Goal: Information Seeking & Learning: Learn about a topic

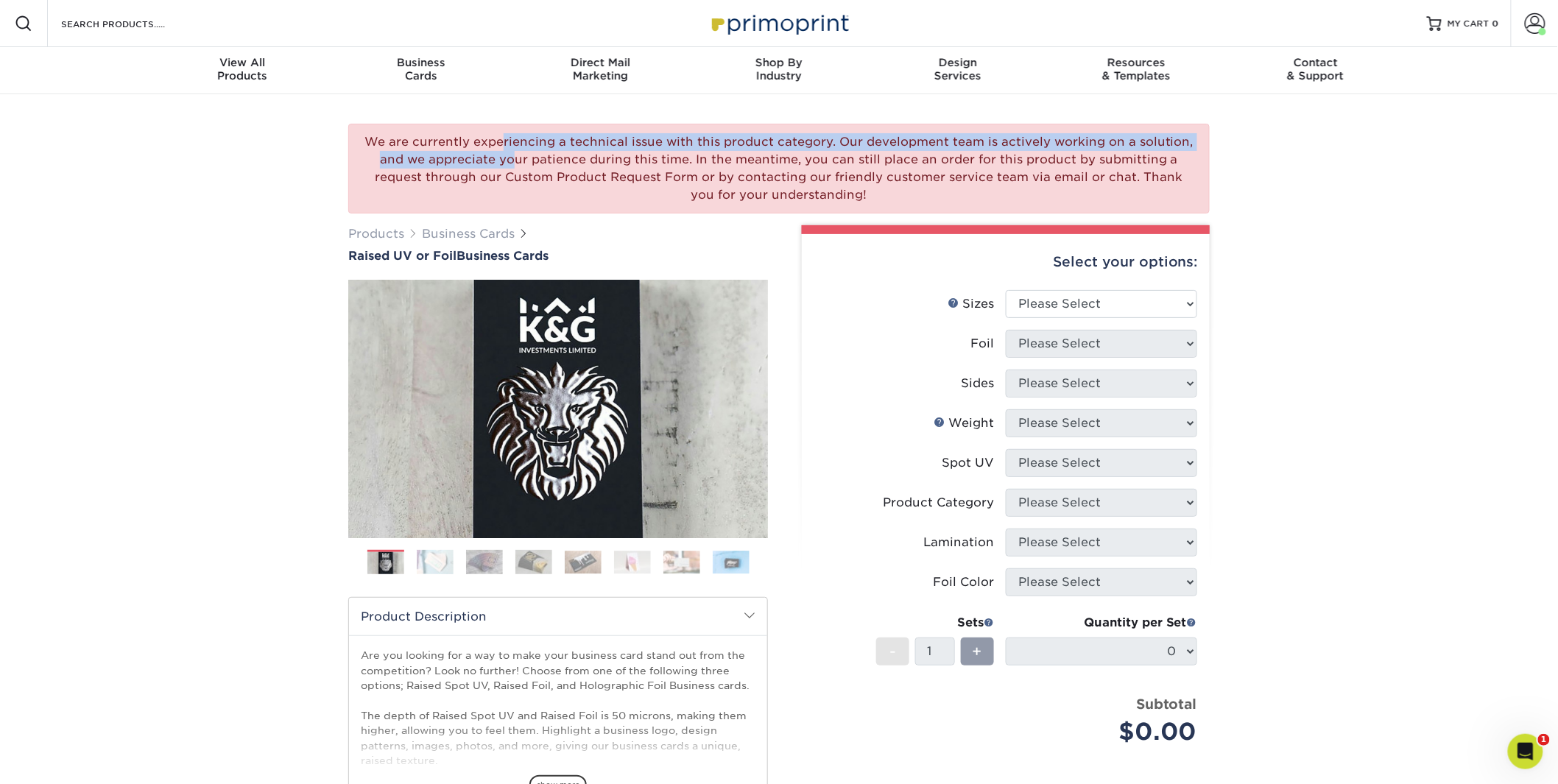
drag, startPoint x: 372, startPoint y: 140, endPoint x: 1188, endPoint y: 139, distance: 816.0
click at [1200, 142] on div "We are currently experiencing a technical issue with this product category. Our…" at bounding box center [779, 169] width 862 height 90
copy div "We are currently experiencing a technical issue with this product category. Our…"
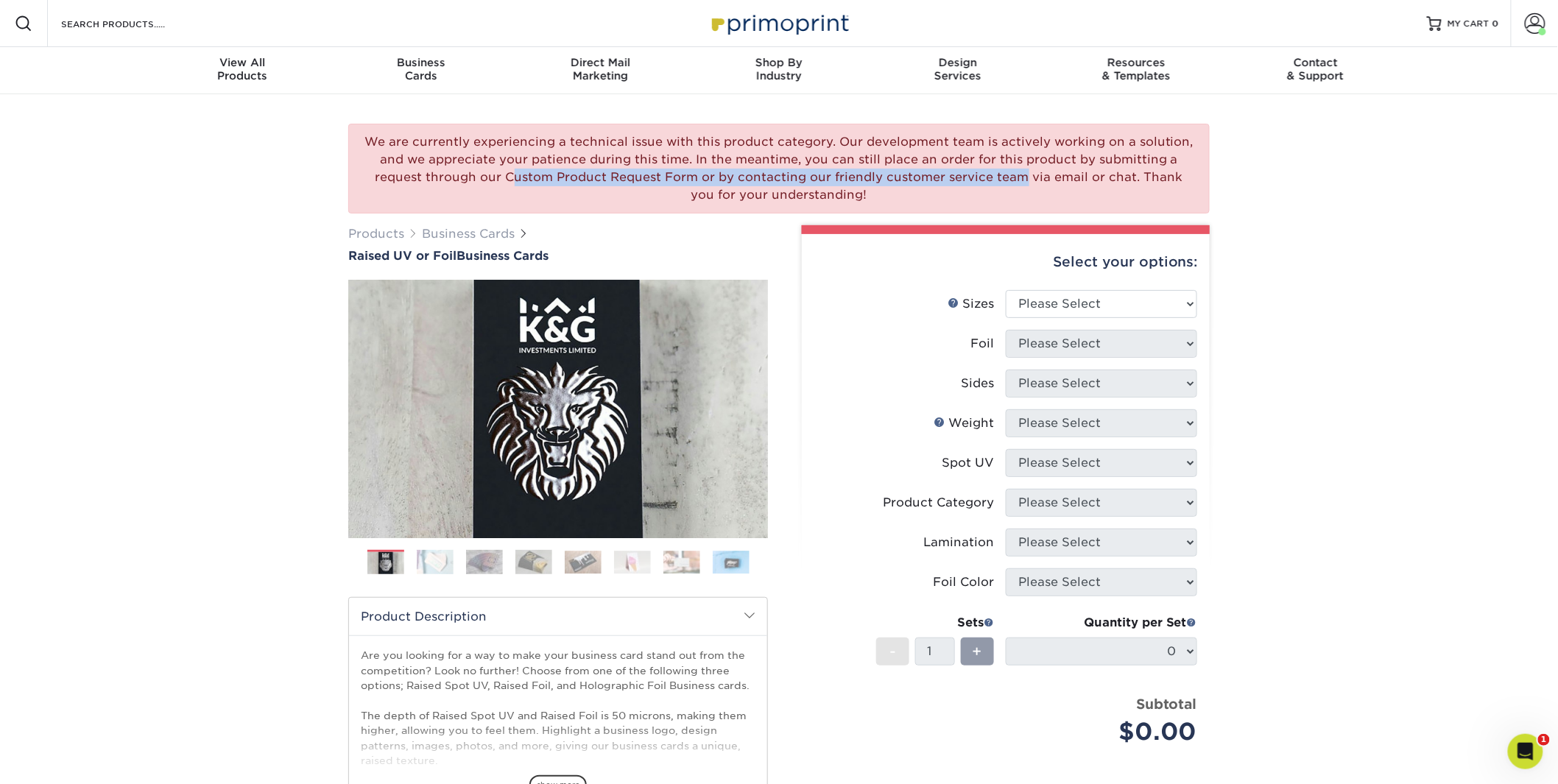
drag, startPoint x: 367, startPoint y: 175, endPoint x: 871, endPoint y: 170, distance: 504.0
click at [871, 170] on div "We are currently experiencing a technical issue with this product category. Our…" at bounding box center [779, 169] width 862 height 90
copy div "request through our Custom Product Request Form or by contacting our friendly"
click at [263, 126] on div "We are currently experiencing a technical issue with this product category. Our…" at bounding box center [779, 538] width 1558 height 887
click at [968, 135] on div "We are currently experiencing a technical issue with this product category. Our…" at bounding box center [779, 169] width 862 height 90
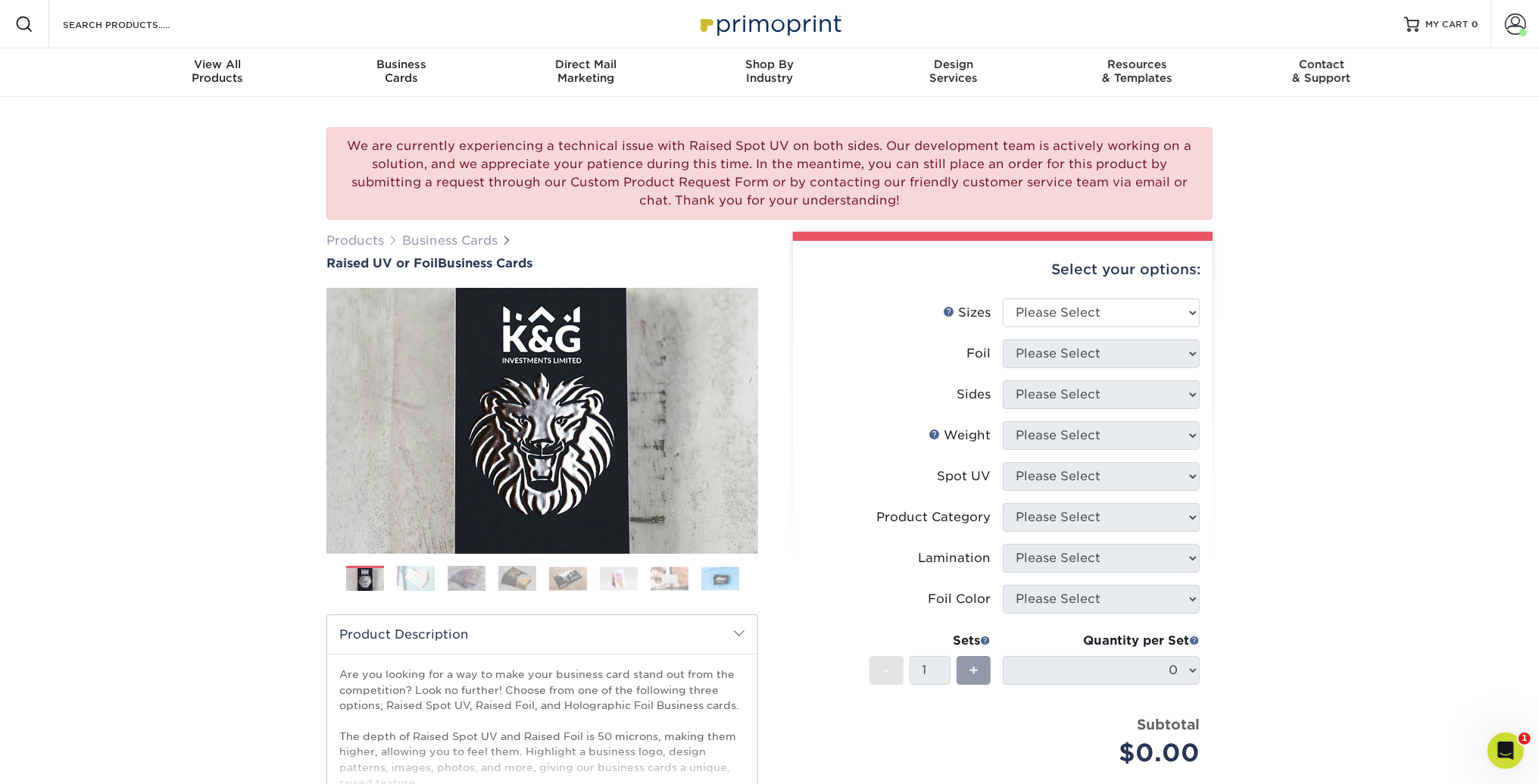
click at [84, 327] on div "We are currently experiencing a technical issue with Raised Spot UV on both sid…" at bounding box center [770, 553] width 1539 height 913
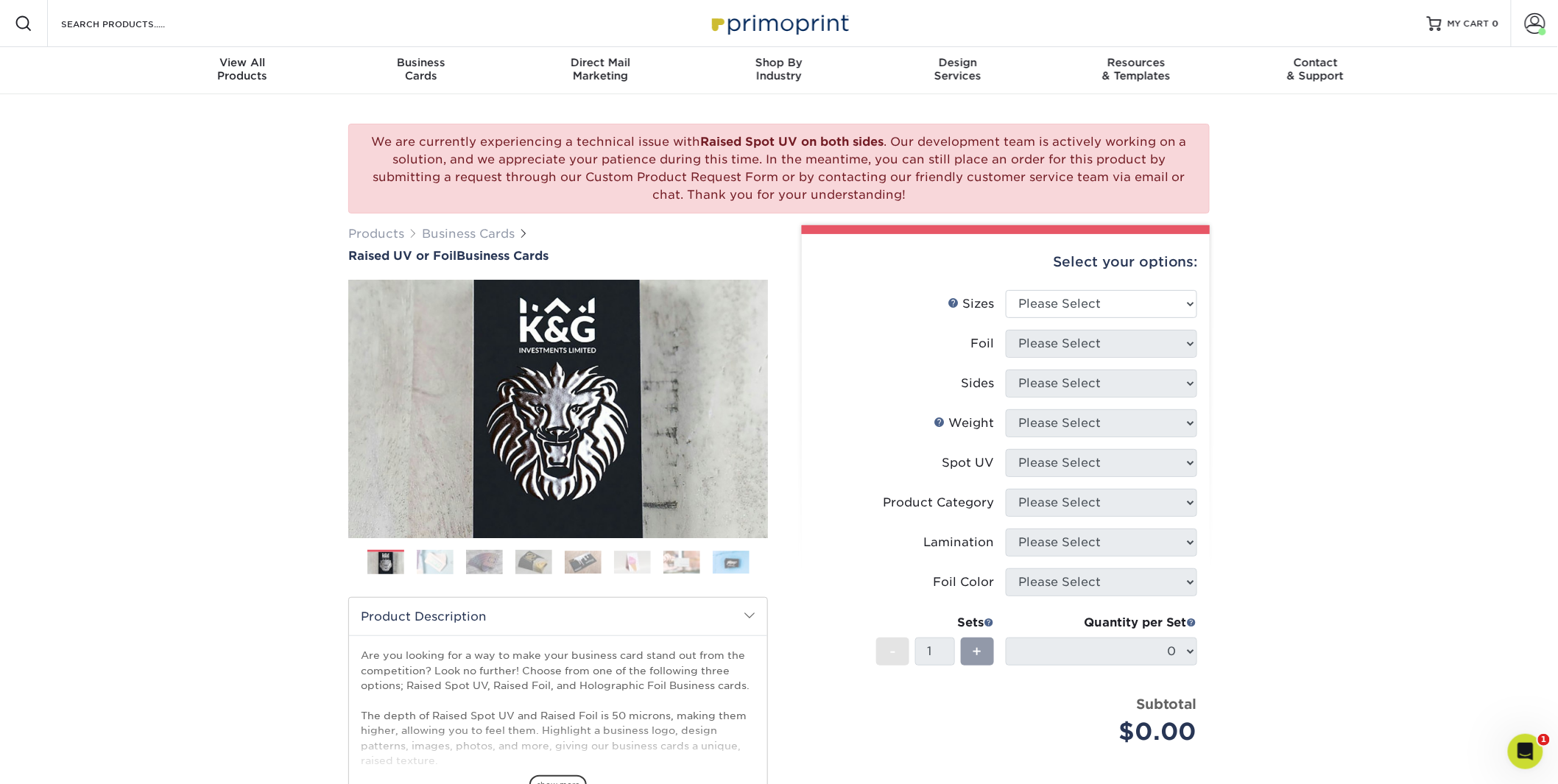
click at [241, 268] on div "We are currently experiencing a technical issue with Raised Spot UV on both sid…" at bounding box center [779, 538] width 1558 height 887
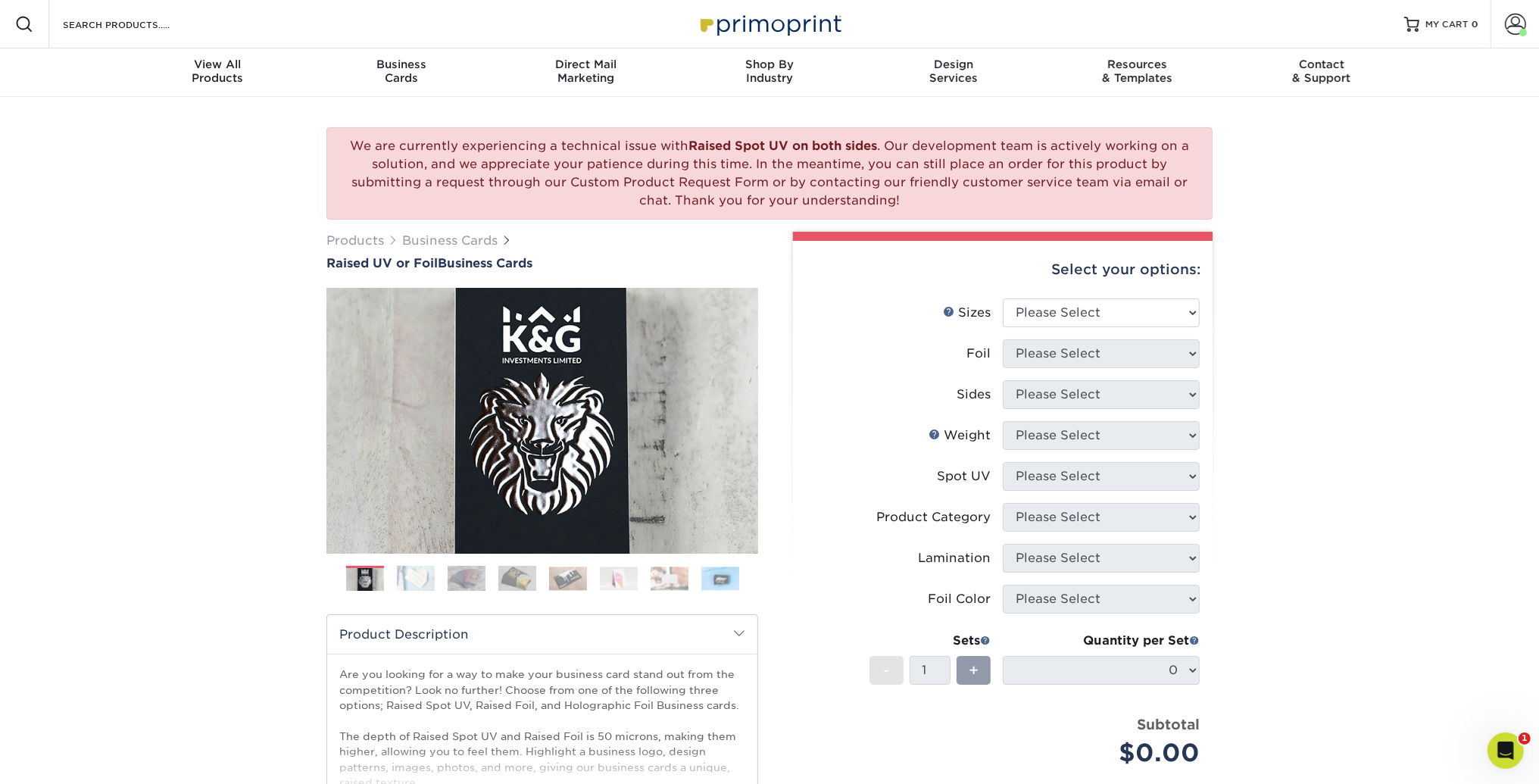
click at [73, 307] on div "We are currently experiencing a technical issue with Raised Spot UV on both sid…" at bounding box center [770, 553] width 1539 height 913
click at [97, 270] on div "We are currently experiencing a technical issue with Raised Spot UV on both sid…" at bounding box center [770, 553] width 1539 height 913
